Goal: Task Accomplishment & Management: Use online tool/utility

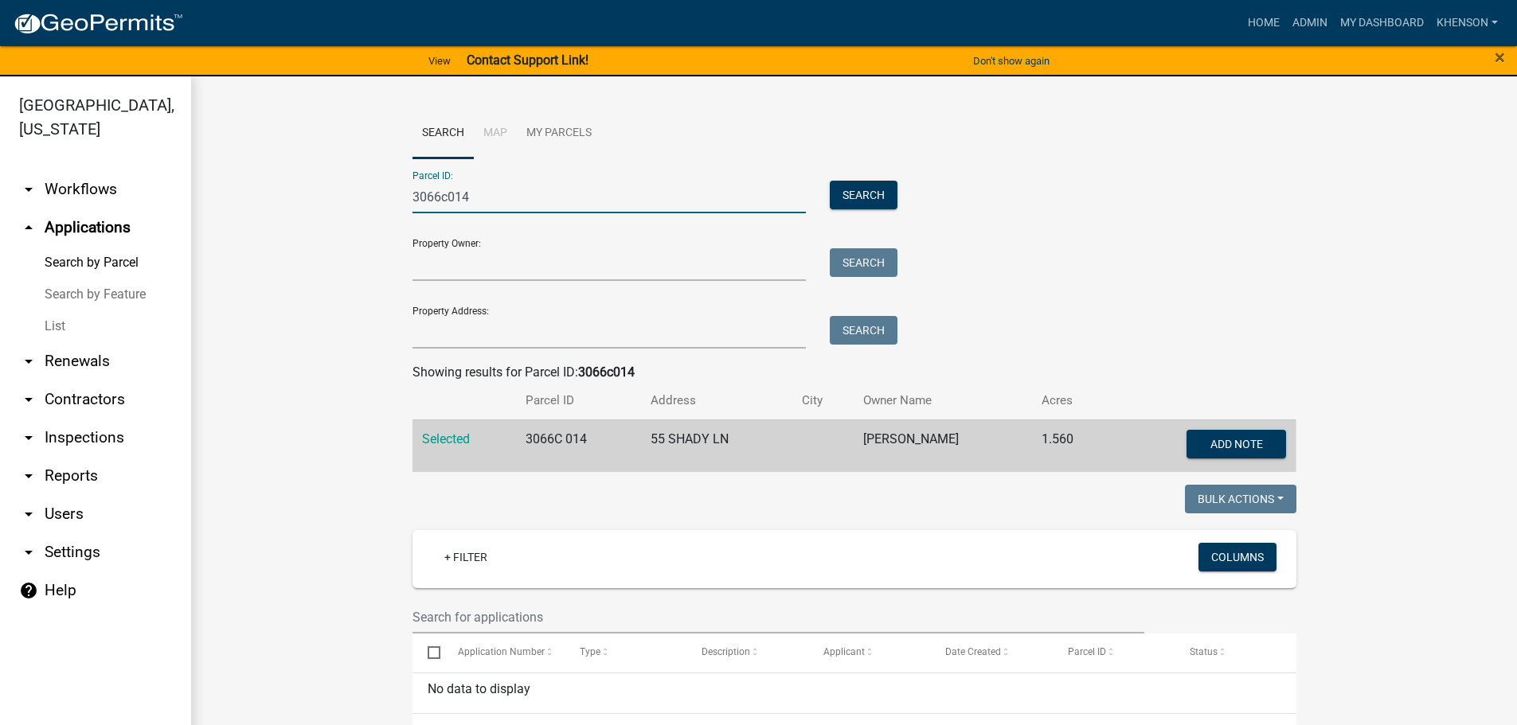
drag, startPoint x: 489, startPoint y: 192, endPoint x: 334, endPoint y: 200, distance: 155.5
click at [341, 200] on wm-workflow-application-search-view "Search Map My Parcels Parcel ID: 3066c014 Search Property Owner: Search Propert…" at bounding box center [854, 431] width 1262 height 646
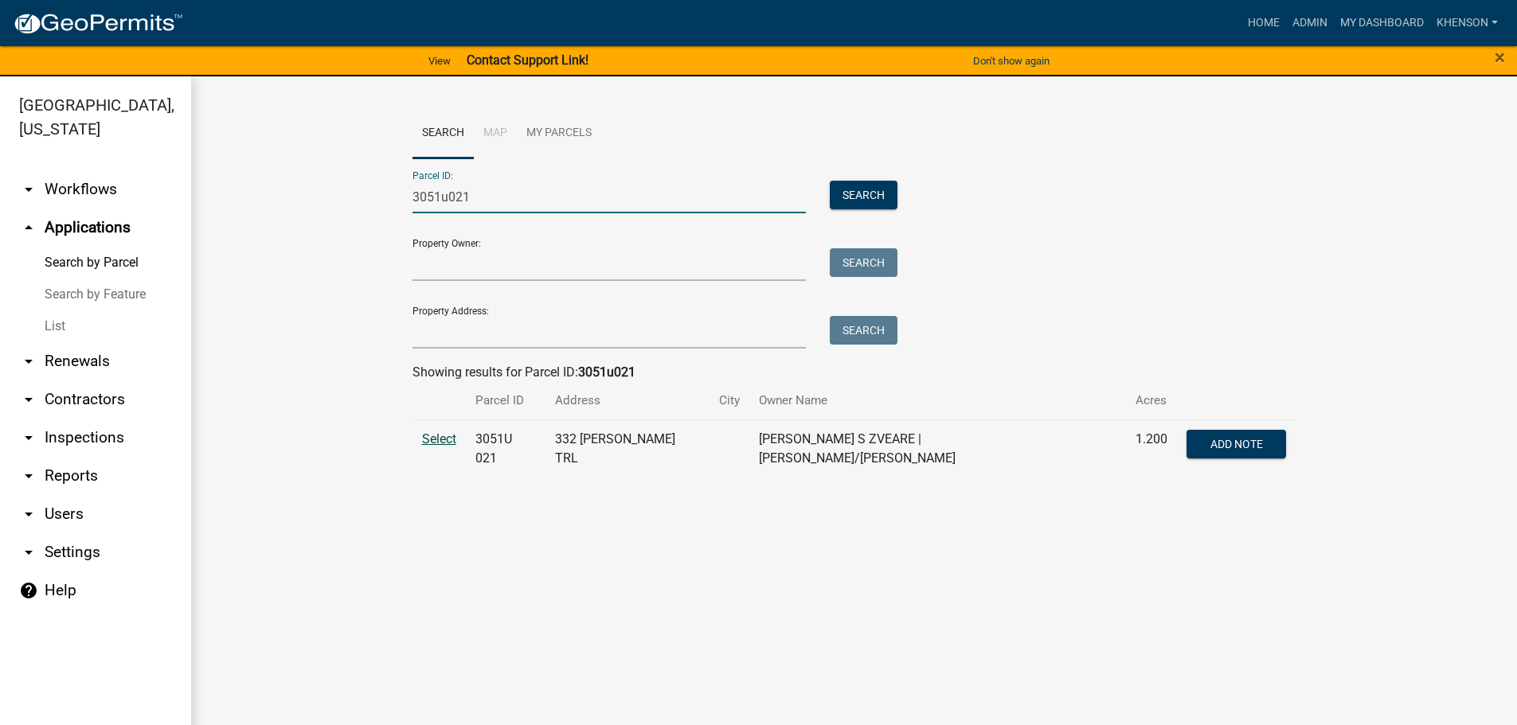
type input "3051u021"
click at [436, 440] on span "Select" at bounding box center [439, 439] width 34 height 15
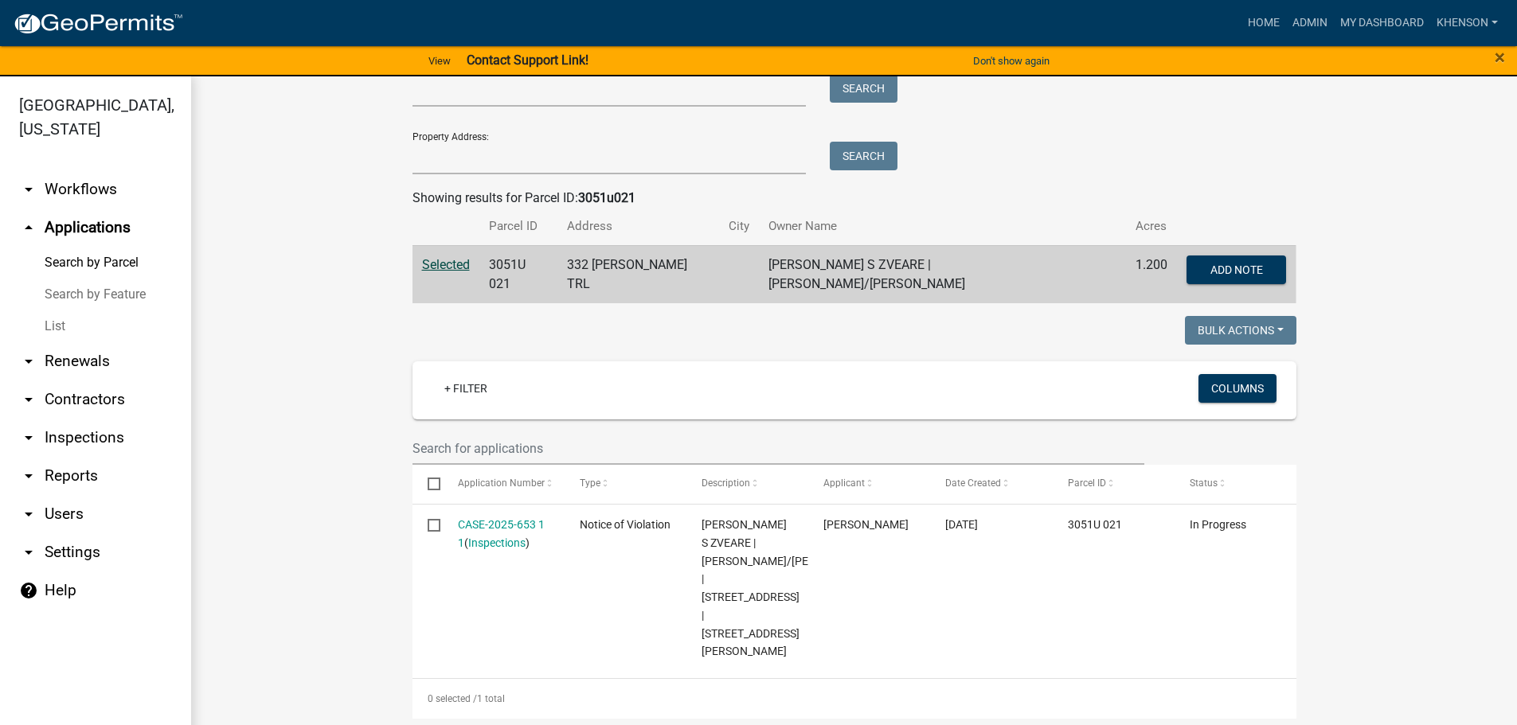
scroll to position [175, 0]
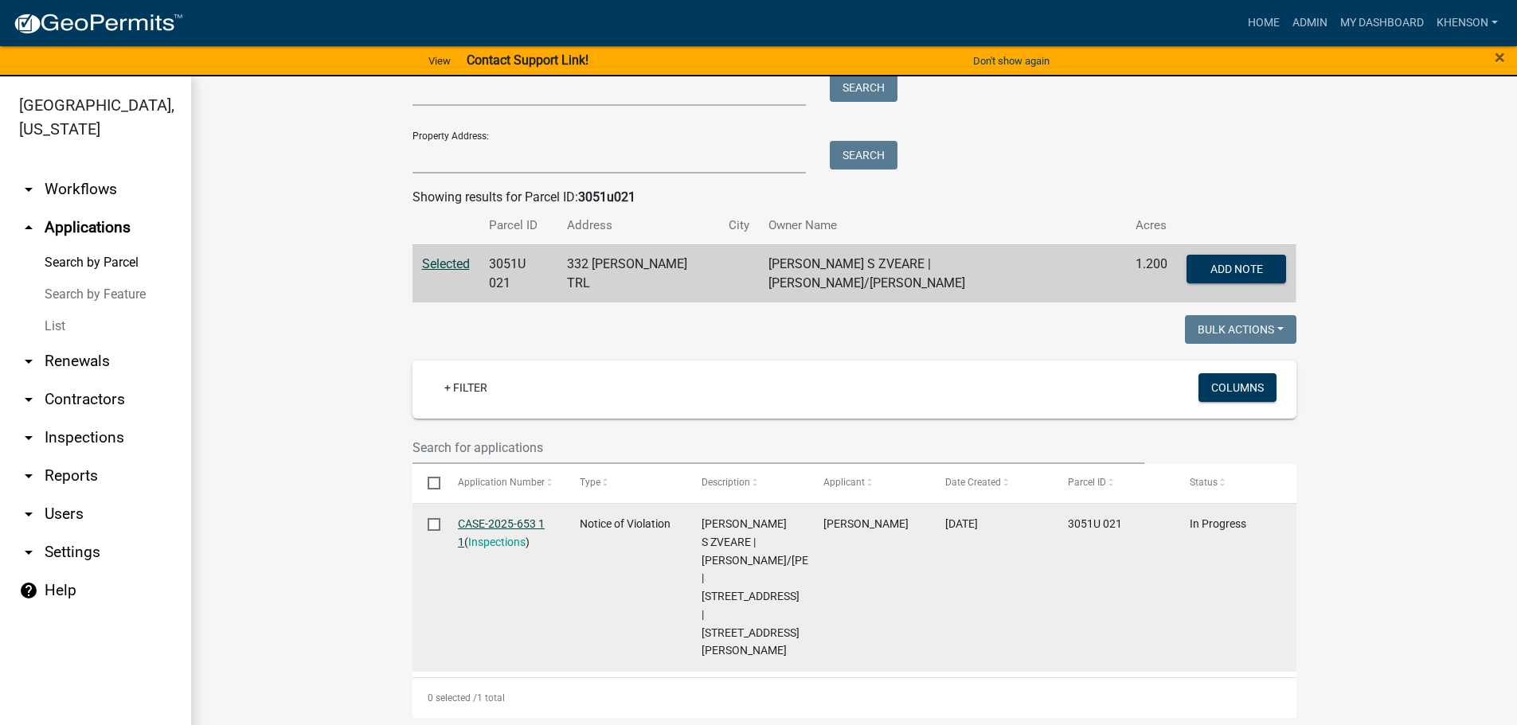
click at [479, 518] on link "CASE-2025-653 1 1" at bounding box center [501, 533] width 87 height 31
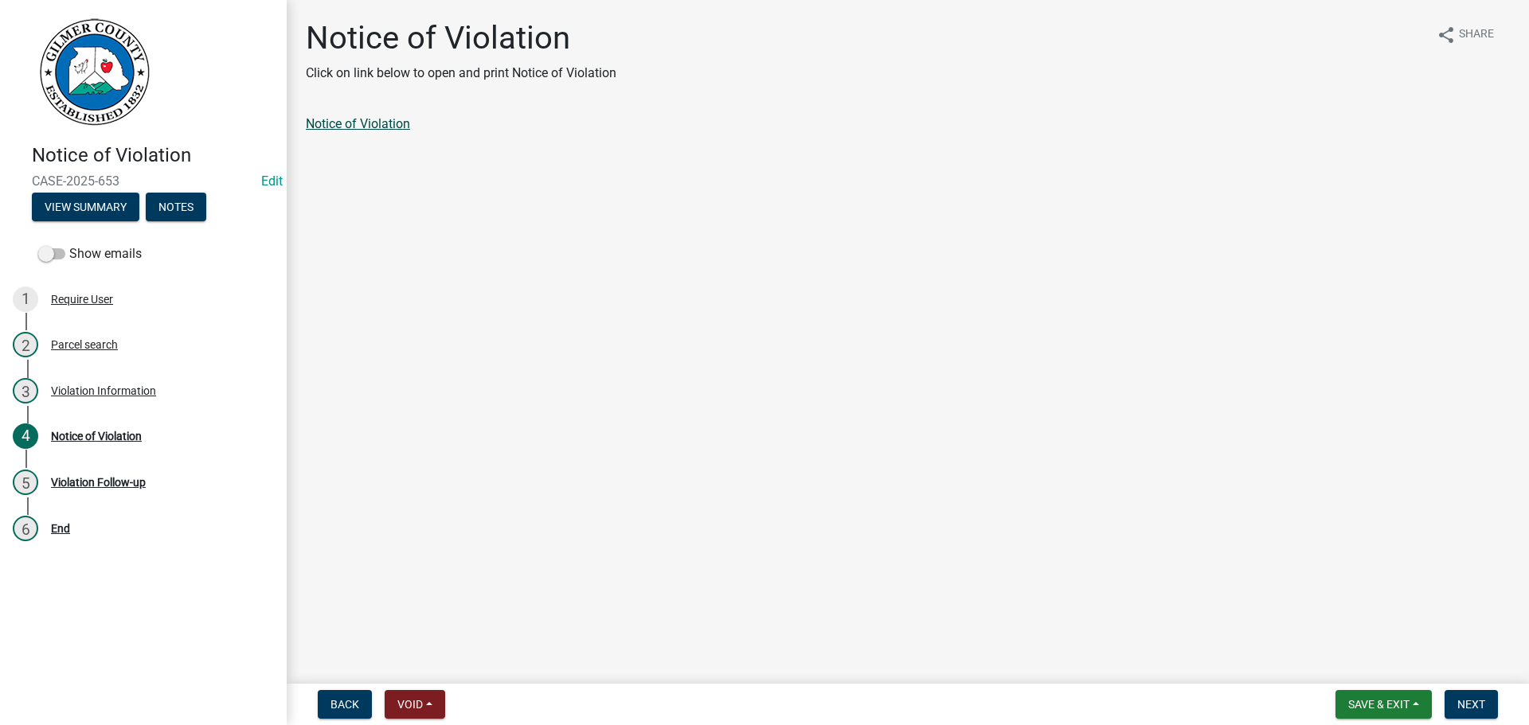
click at [386, 123] on link "Notice of Violation" at bounding box center [358, 123] width 104 height 15
click at [1359, 716] on button "Save & Exit" at bounding box center [1384, 704] width 96 height 29
click at [1355, 669] on button "Save & Exit" at bounding box center [1367, 663] width 127 height 38
